Goal: Task Accomplishment & Management: Use online tool/utility

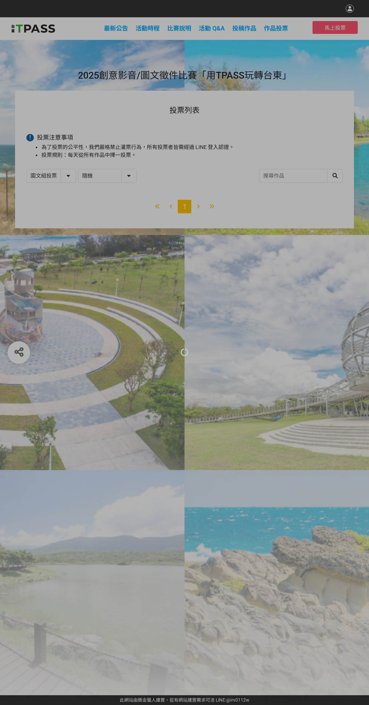
select select "13139"
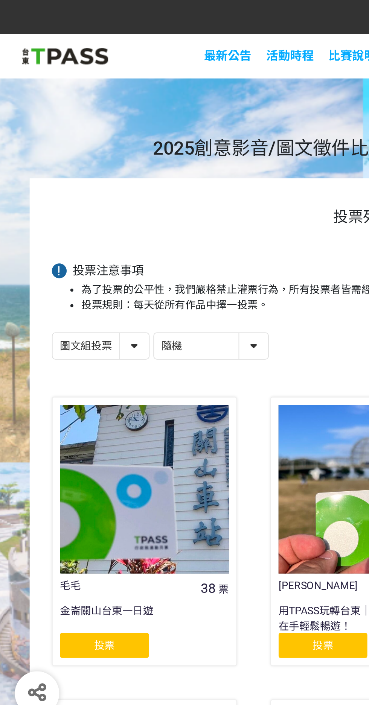
click at [41, 324] on div "投票" at bounding box center [52, 328] width 45 height 13
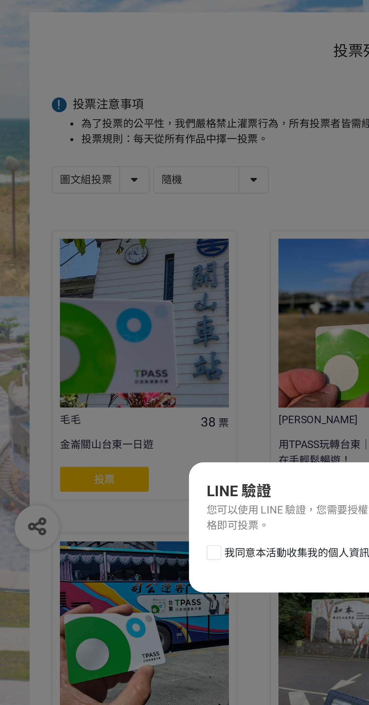
click at [100, 377] on div "我同意本活動收集我的個人資訊，請參見 使用條款" at bounding box center [184, 369] width 177 height 15
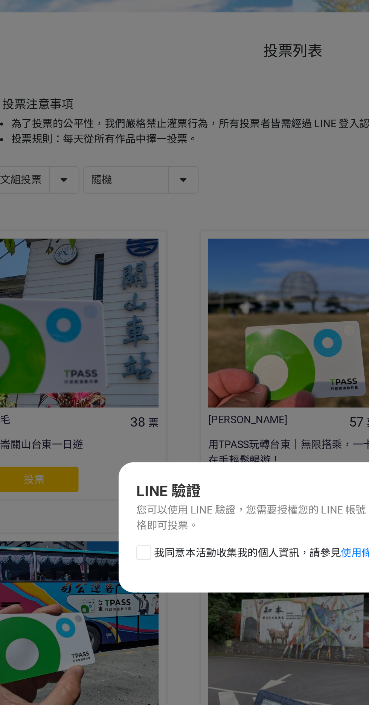
click at [106, 369] on div at bounding box center [109, 366] width 8 height 8
checkbox input "true"
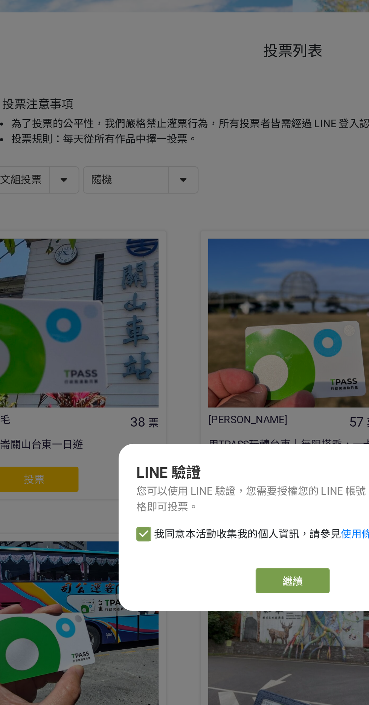
click at [184, 386] on link "繼續" at bounding box center [185, 379] width 38 height 13
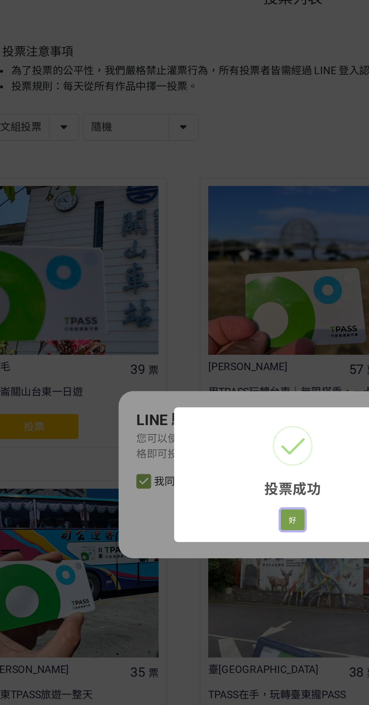
click at [189, 373] on button "好" at bounding box center [184, 375] width 12 height 11
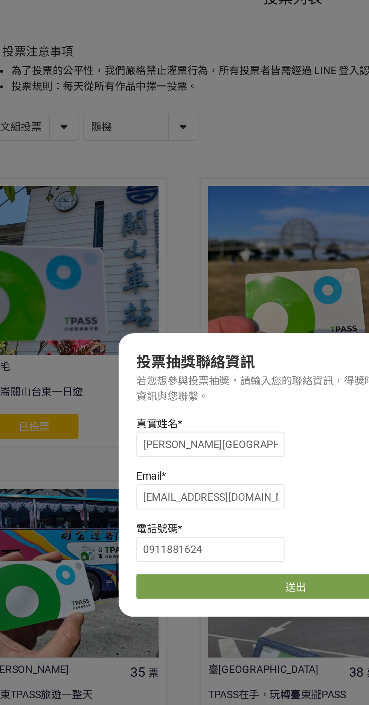
click at [116, 409] on button "送出" at bounding box center [186, 409] width 162 height 13
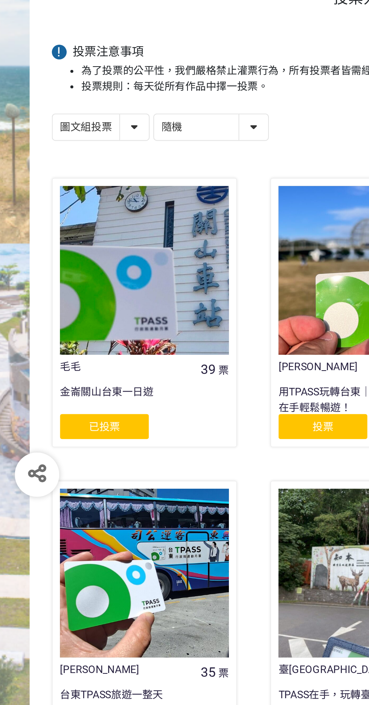
click at [43, 176] on select "影音組投票 圖文組投票" at bounding box center [51, 175] width 49 height 13
select select "13144"
click at [27, 169] on select "影音組投票 圖文組投票" at bounding box center [51, 175] width 49 height 13
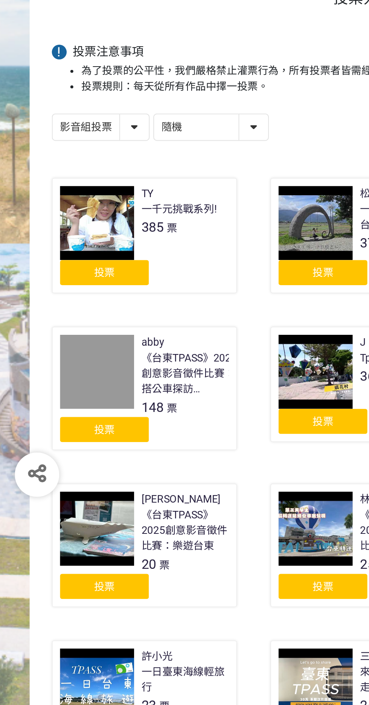
click at [37, 252] on div "投票" at bounding box center [52, 249] width 45 height 13
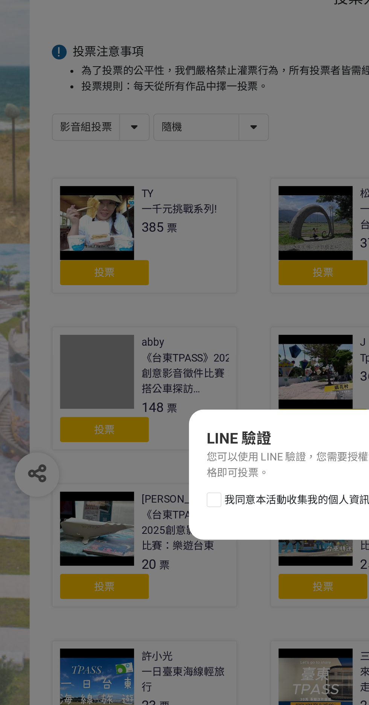
click at [148, 368] on span "我同意本活動收集我的個人資訊，請參見 使用條款" at bounding box center [172, 366] width 116 height 8
click at [110, 368] on input "我同意本活動收集我的個人資訊，請參見 使用條款" at bounding box center [107, 365] width 5 height 5
checkbox input "false"
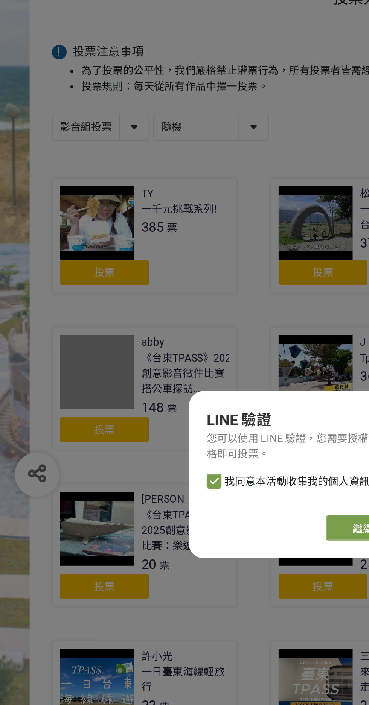
click at [169, 383] on link "繼續" at bounding box center [185, 379] width 38 height 13
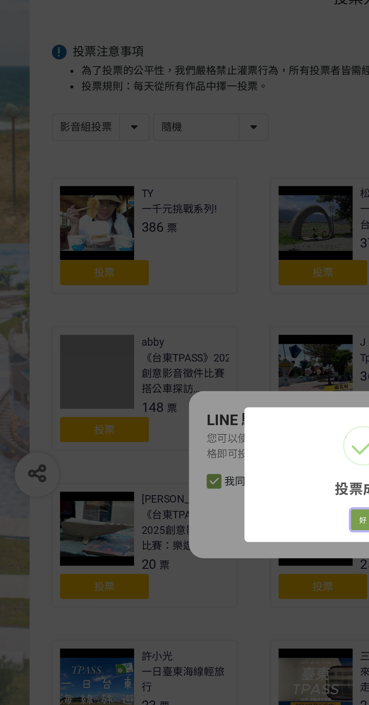
click at [180, 376] on button "好" at bounding box center [184, 375] width 12 height 11
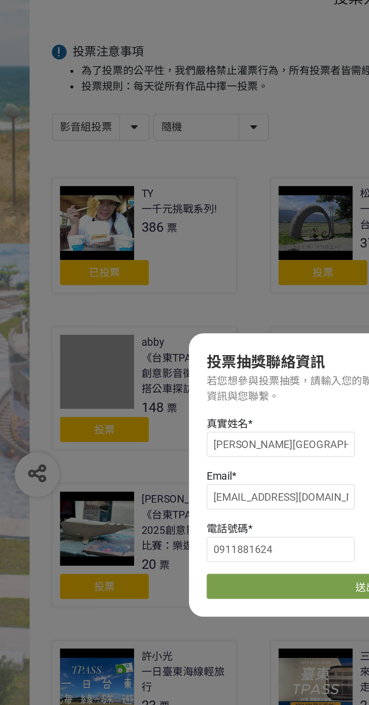
click at [111, 408] on button "送出" at bounding box center [186, 409] width 162 height 13
